Goal: Navigation & Orientation: Find specific page/section

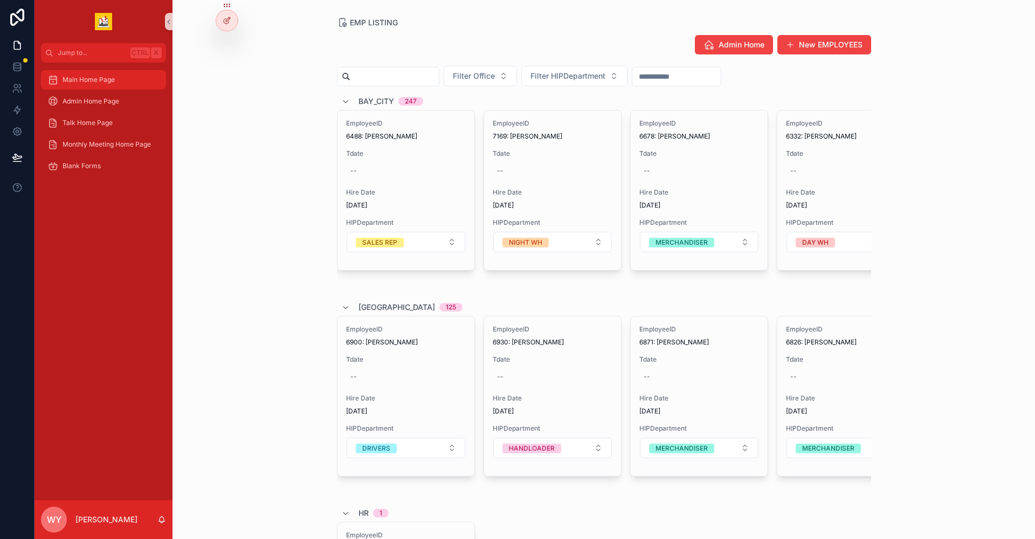
click at [86, 41] on span "Main Home Page" at bounding box center [89, 79] width 52 height 9
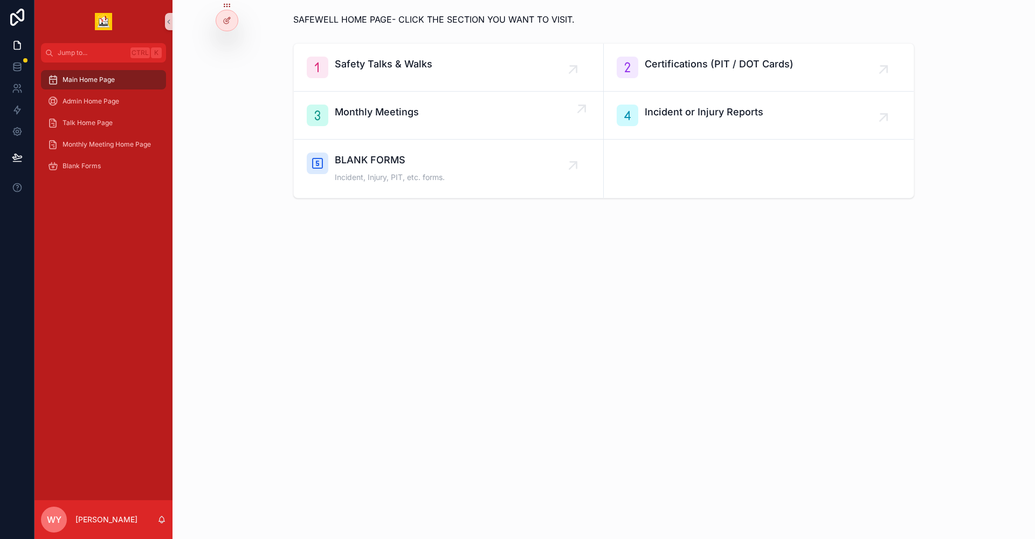
click at [338, 41] on span "Monthly Meetings" at bounding box center [377, 112] width 84 height 15
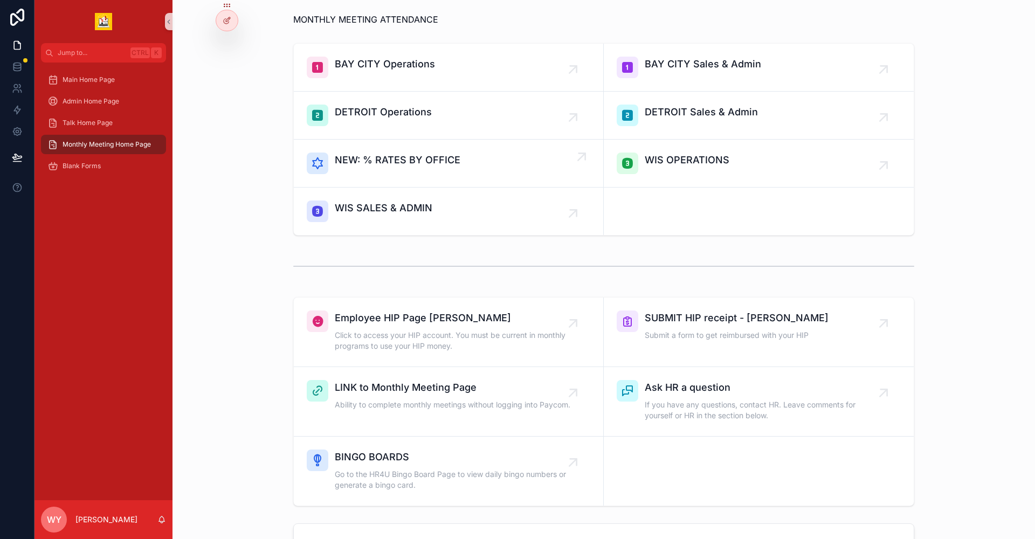
click at [338, 41] on div "NEW: % RATES BY OFFICE" at bounding box center [398, 163] width 126 height 22
